Goal: Book appointment/travel/reservation

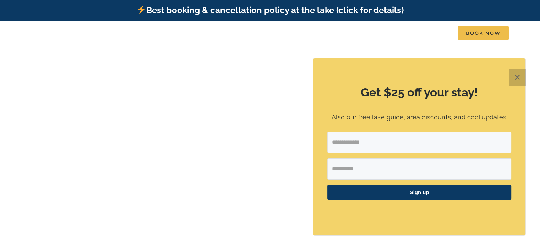
click at [523, 75] on button "✕" at bounding box center [517, 77] width 17 height 17
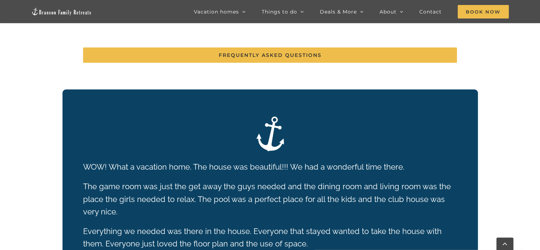
scroll to position [1387, 0]
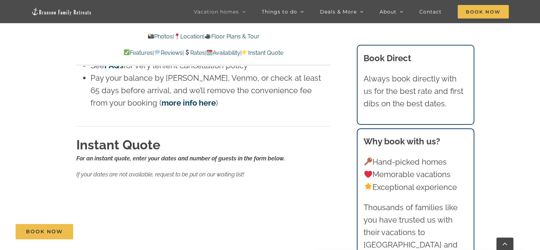
scroll to position [4405, 0]
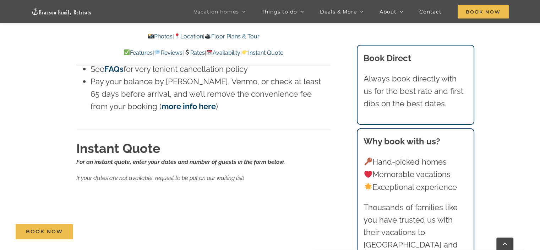
click at [198, 53] on link "Rates" at bounding box center [194, 52] width 21 height 7
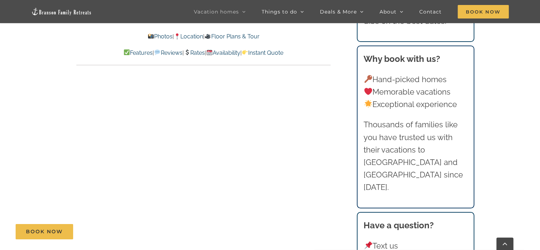
scroll to position [4565, 0]
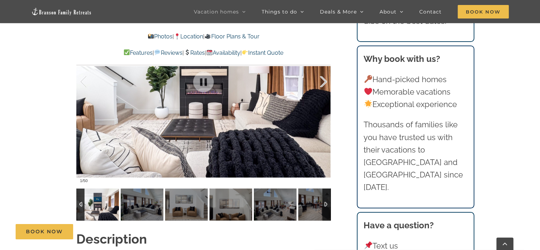
scroll to position [568, 0]
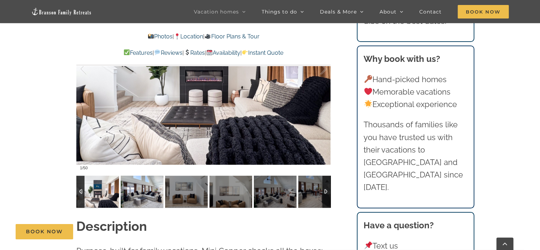
click at [137, 189] on img at bounding box center [142, 192] width 43 height 32
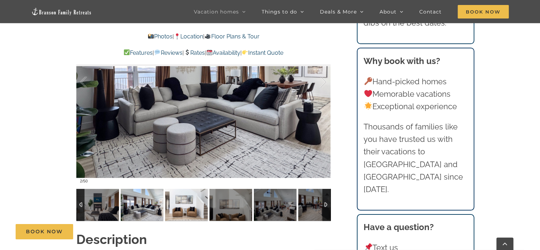
scroll to position [533, 0]
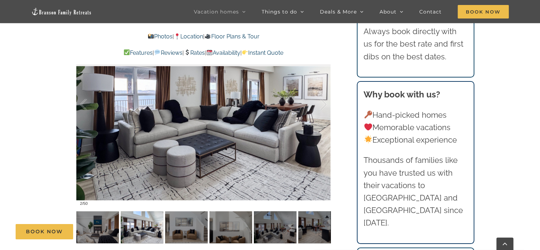
click at [316, 134] on div at bounding box center [203, 104] width 254 height 209
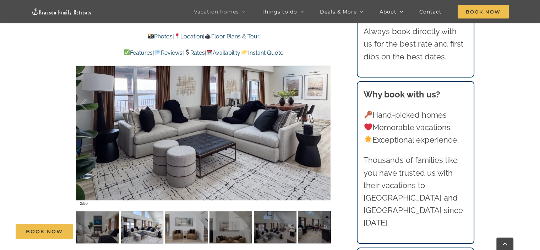
click at [196, 224] on div "Book Now" at bounding box center [276, 231] width 520 height 15
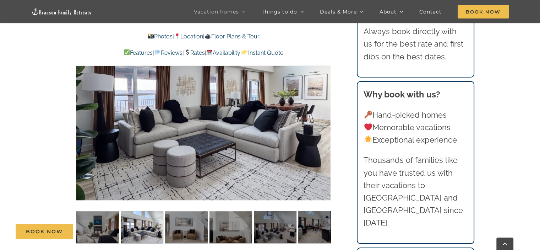
click at [231, 228] on div "Book Now" at bounding box center [276, 231] width 520 height 15
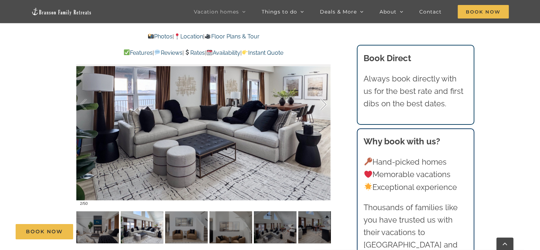
click at [324, 101] on div at bounding box center [316, 104] width 22 height 44
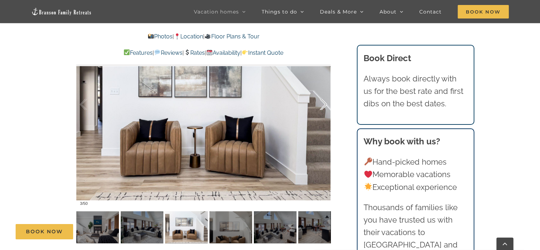
click at [324, 101] on div at bounding box center [316, 104] width 22 height 44
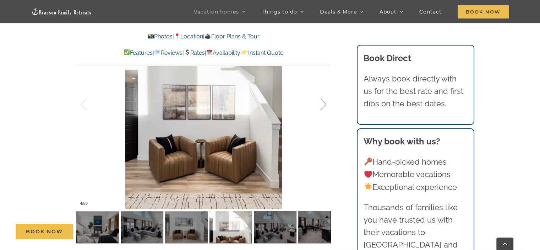
click at [324, 101] on div at bounding box center [316, 104] width 22 height 44
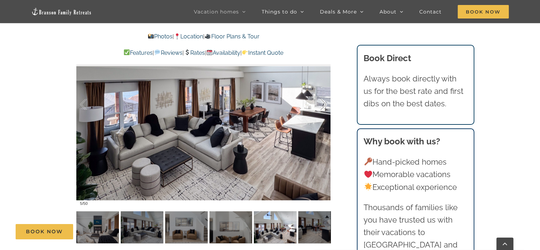
click at [324, 101] on div at bounding box center [316, 104] width 22 height 44
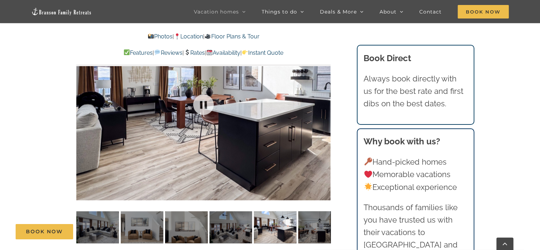
click at [324, 101] on div at bounding box center [203, 104] width 254 height 209
click at [324, 101] on div at bounding box center [316, 104] width 22 height 44
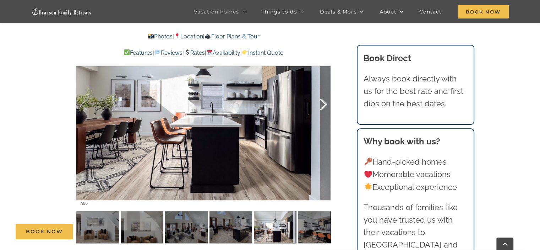
click at [322, 101] on div at bounding box center [316, 104] width 22 height 44
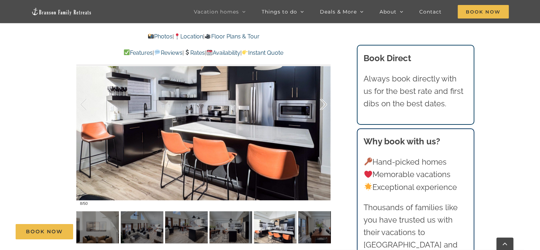
click at [322, 101] on div at bounding box center [316, 104] width 22 height 44
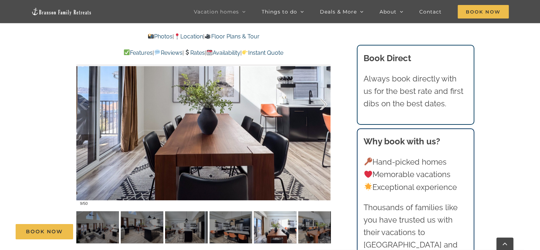
click at [322, 101] on div at bounding box center [316, 104] width 22 height 44
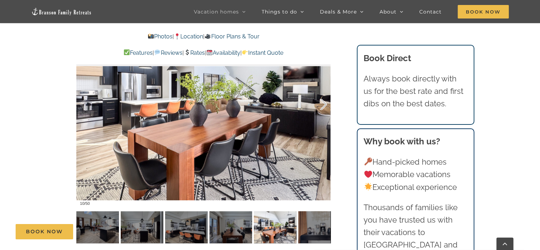
click at [322, 101] on div at bounding box center [316, 104] width 22 height 44
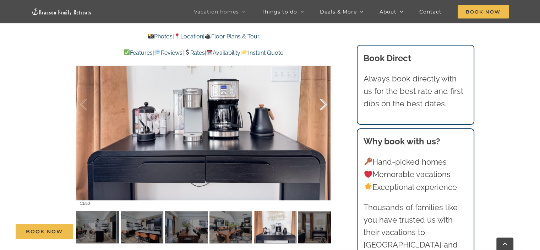
click at [322, 102] on div at bounding box center [316, 104] width 22 height 44
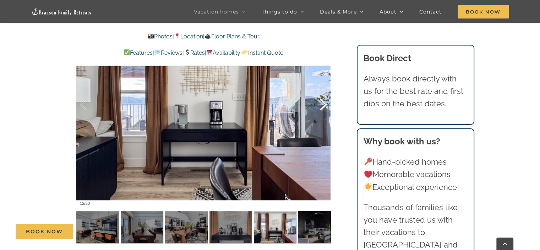
click at [322, 102] on div at bounding box center [316, 104] width 22 height 44
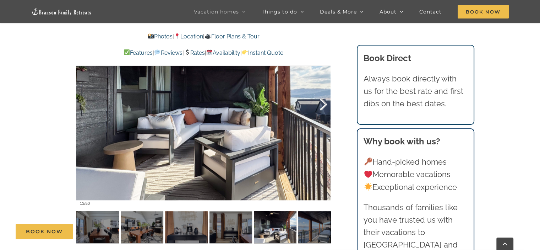
click at [322, 102] on div at bounding box center [316, 104] width 22 height 44
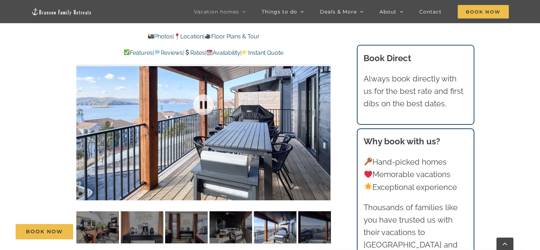
click at [322, 102] on div at bounding box center [203, 104] width 254 height 209
click at [322, 103] on div at bounding box center [316, 104] width 22 height 44
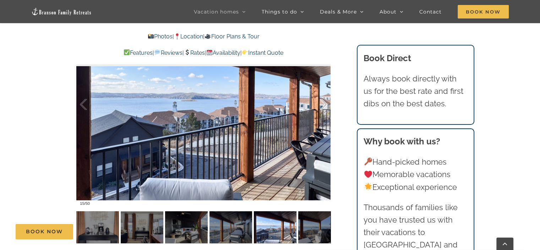
click at [322, 103] on div at bounding box center [316, 104] width 22 height 44
